Goal: Task Accomplishment & Management: Use online tool/utility

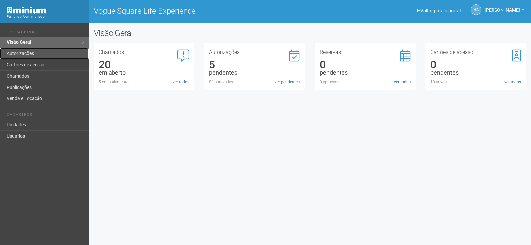
click at [45, 51] on link "Autorizações" at bounding box center [44, 53] width 89 height 11
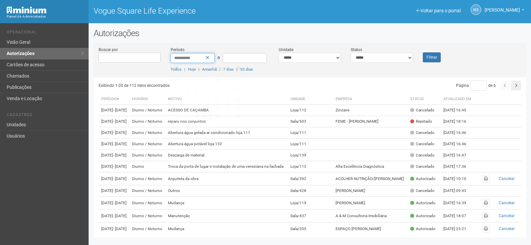
click at [197, 61] on input "**********" at bounding box center [193, 58] width 44 height 10
click at [210, 58] on input "**********" at bounding box center [193, 58] width 44 height 10
click at [208, 58] on icon at bounding box center [208, 57] width 4 height 5
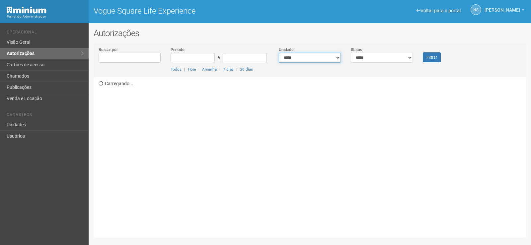
click at [319, 59] on select "**********" at bounding box center [310, 58] width 62 height 10
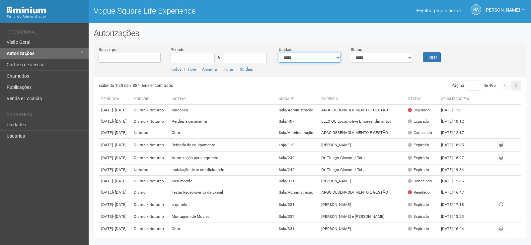
select select "**********"
click at [279, 53] on select "**********" at bounding box center [310, 58] width 62 height 10
click at [368, 58] on select "**********" at bounding box center [382, 58] width 62 height 10
select select "*"
click at [351, 53] on select "**********" at bounding box center [382, 58] width 62 height 10
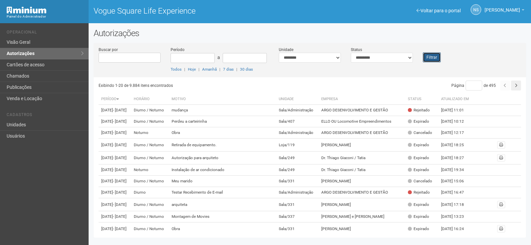
click at [439, 56] on button "Filtrar" at bounding box center [432, 57] width 18 height 10
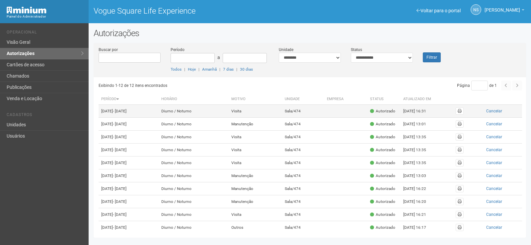
click at [229, 109] on td "Diurno / Noturno" at bounding box center [194, 111] width 70 height 13
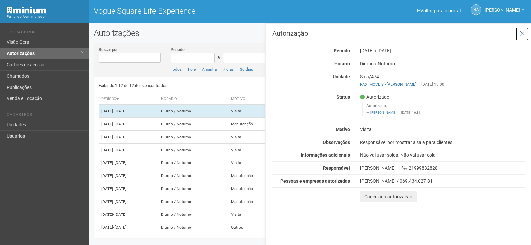
click at [521, 34] on icon at bounding box center [522, 34] width 5 height 7
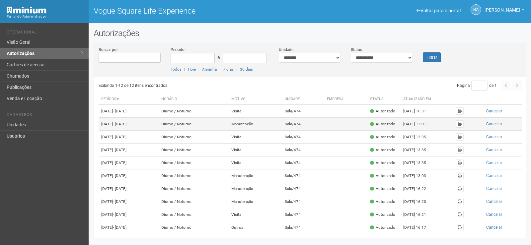
click at [262, 131] on td "Manutenção" at bounding box center [256, 124] width 54 height 13
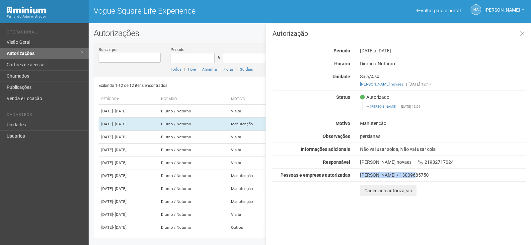
drag, startPoint x: 409, startPoint y: 176, endPoint x: 352, endPoint y: 172, distance: 57.3
click at [352, 172] on div "Autorização Período [DATE] a [DATE] [GEOGRAPHIC_DATA] [GEOGRAPHIC_DATA] / [GEOG…" at bounding box center [399, 113] width 253 height 166
click at [494, 99] on div "Autorizado [PERSON_NAME] | [DATE] 13:01" at bounding box center [443, 103] width 176 height 19
click at [519, 31] on button at bounding box center [523, 34] width 14 height 14
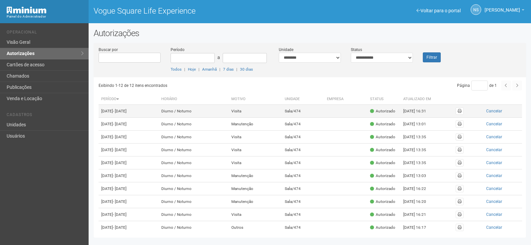
click at [283, 114] on td "Visita" at bounding box center [256, 111] width 54 height 13
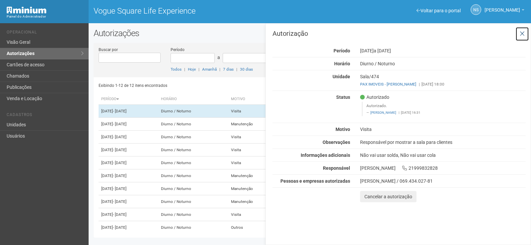
click at [521, 31] on icon at bounding box center [522, 34] width 5 height 7
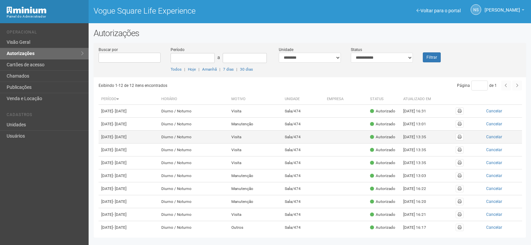
click at [229, 144] on td "Diurno / Noturno" at bounding box center [194, 137] width 70 height 13
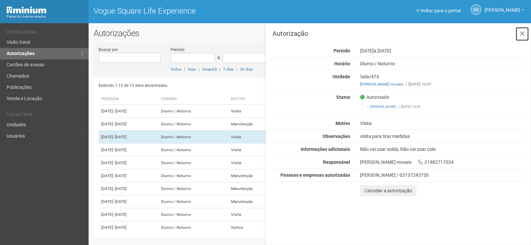
click at [524, 29] on button at bounding box center [523, 34] width 14 height 14
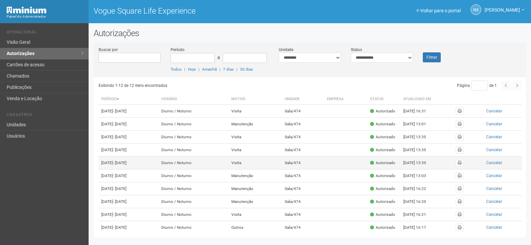
click at [263, 170] on td "Visita" at bounding box center [256, 163] width 54 height 13
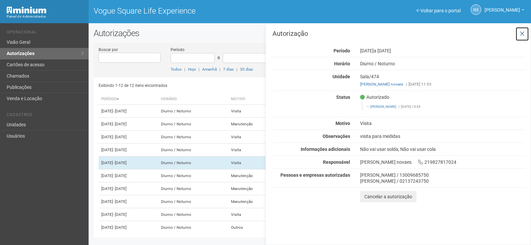
click at [526, 34] on button at bounding box center [523, 34] width 14 height 14
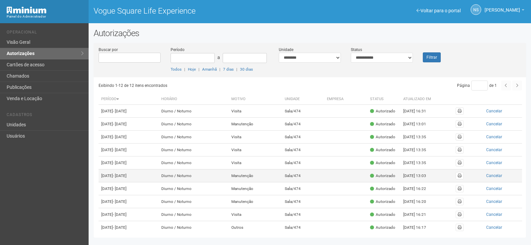
click at [229, 183] on td "Diurno / Noturno" at bounding box center [194, 176] width 70 height 13
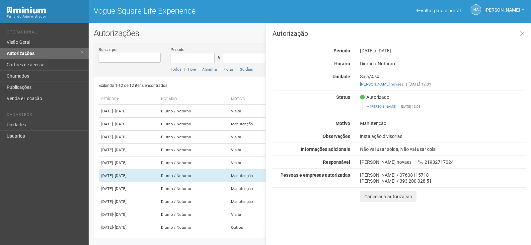
click at [531, 31] on div "Autorização Período [DATE] a [DATE] [GEOGRAPHIC_DATA] [GEOGRAPHIC_DATA] / [GEOG…" at bounding box center [399, 134] width 266 height 222
drag, startPoint x: 519, startPoint y: 33, endPoint x: 502, endPoint y: 35, distance: 17.1
click at [517, 33] on button at bounding box center [523, 34] width 14 height 14
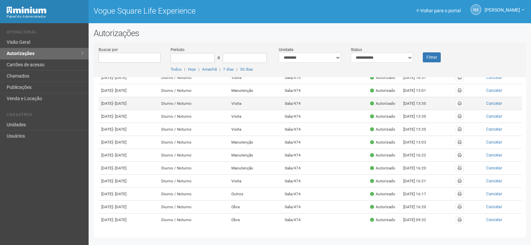
scroll to position [66, 0]
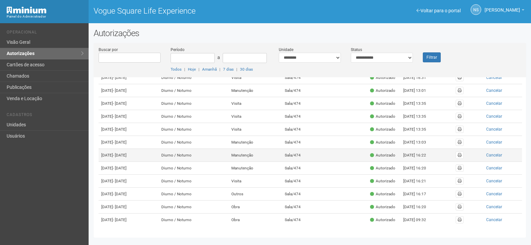
click at [263, 149] on td "Manutenção" at bounding box center [256, 155] width 54 height 13
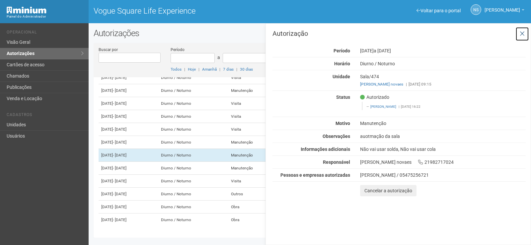
click at [522, 36] on icon at bounding box center [522, 34] width 5 height 7
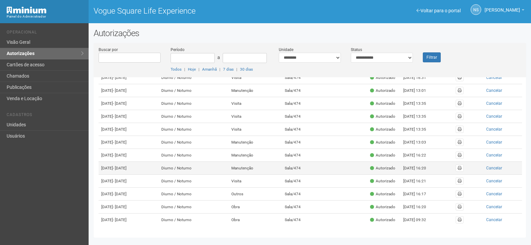
click at [312, 171] on td "Sala/474" at bounding box center [303, 168] width 42 height 13
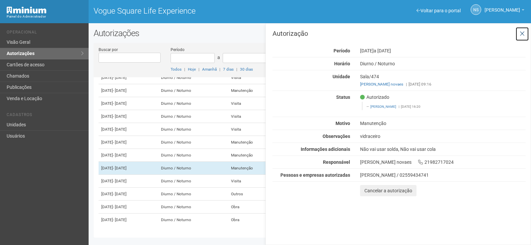
click at [527, 31] on button at bounding box center [523, 34] width 14 height 14
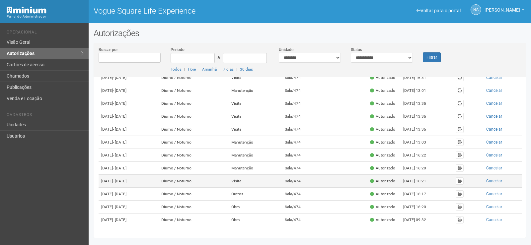
click at [229, 179] on td "Diurno / Noturno" at bounding box center [194, 181] width 70 height 13
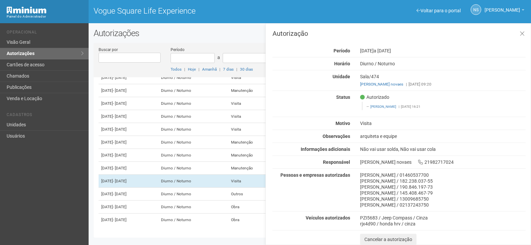
click at [432, 175] on div "[PERSON_NAME] / 01460537700" at bounding box center [443, 175] width 166 height 6
copy div "01460537700"
click at [437, 193] on div "[PERSON_NAME] / 145.408.467-79" at bounding box center [443, 193] width 166 height 6
click at [299, 68] on div "Autorização Período [DATE] a [DATE] [GEOGRAPHIC_DATA] [GEOGRAPHIC_DATA] / [GEOG…" at bounding box center [399, 137] width 253 height 215
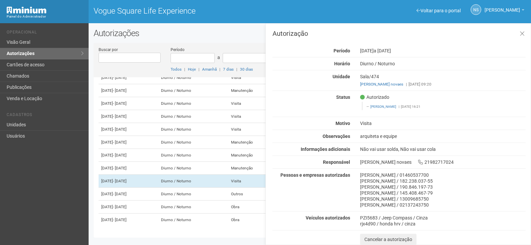
scroll to position [0, 0]
click at [518, 31] on button at bounding box center [523, 34] width 14 height 14
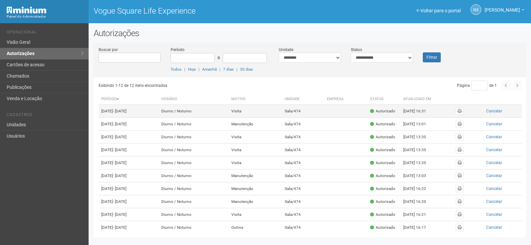
click at [262, 115] on td "Visita" at bounding box center [256, 111] width 54 height 13
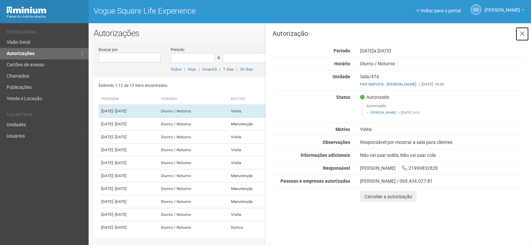
click at [520, 35] on icon at bounding box center [522, 34] width 5 height 7
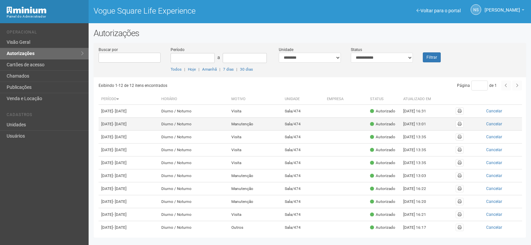
click at [223, 131] on td "Diurno / Noturno" at bounding box center [194, 124] width 70 height 13
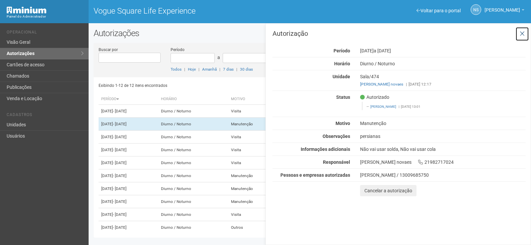
click at [522, 33] on icon at bounding box center [522, 34] width 5 height 7
